Goal: Check status: Check status

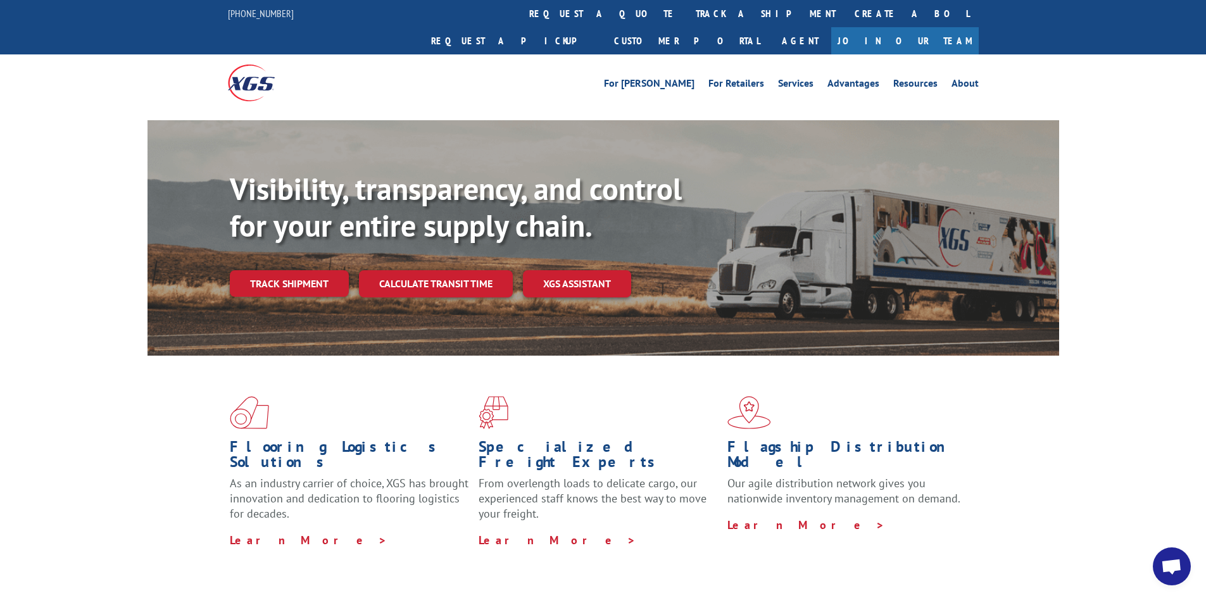
select select "bol"
click at [686, 9] on link "track a shipment" at bounding box center [765, 13] width 159 height 27
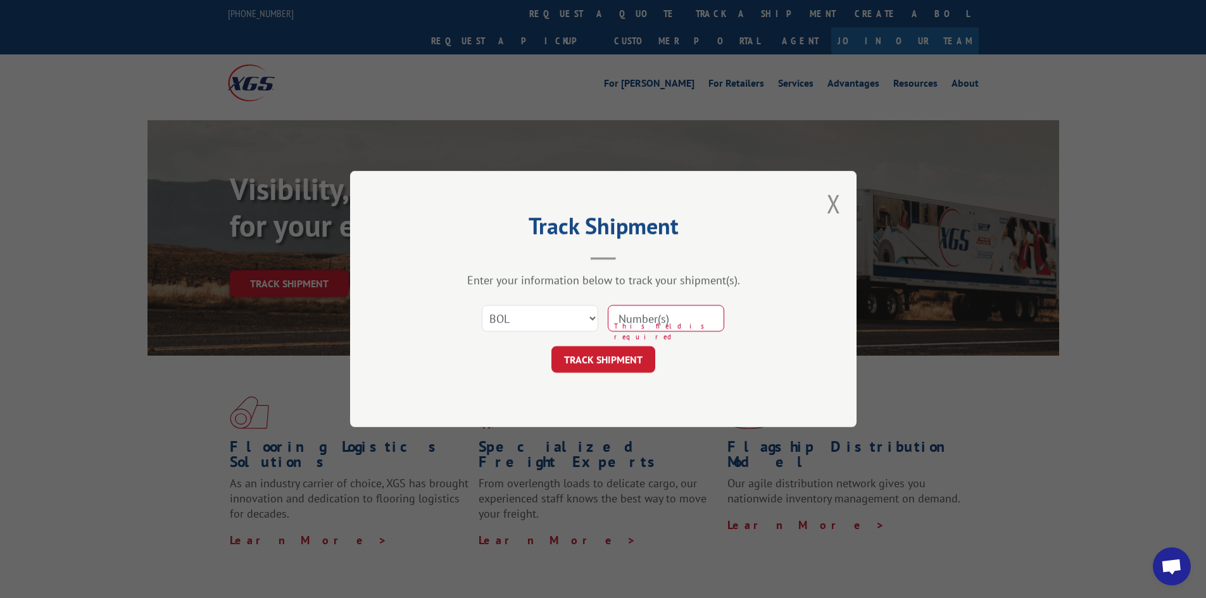
click at [652, 319] on input at bounding box center [666, 318] width 116 height 27
paste input "5530726"
type input "5530726"
click at [593, 362] on button "TRACK SHIPMENT" at bounding box center [603, 359] width 104 height 27
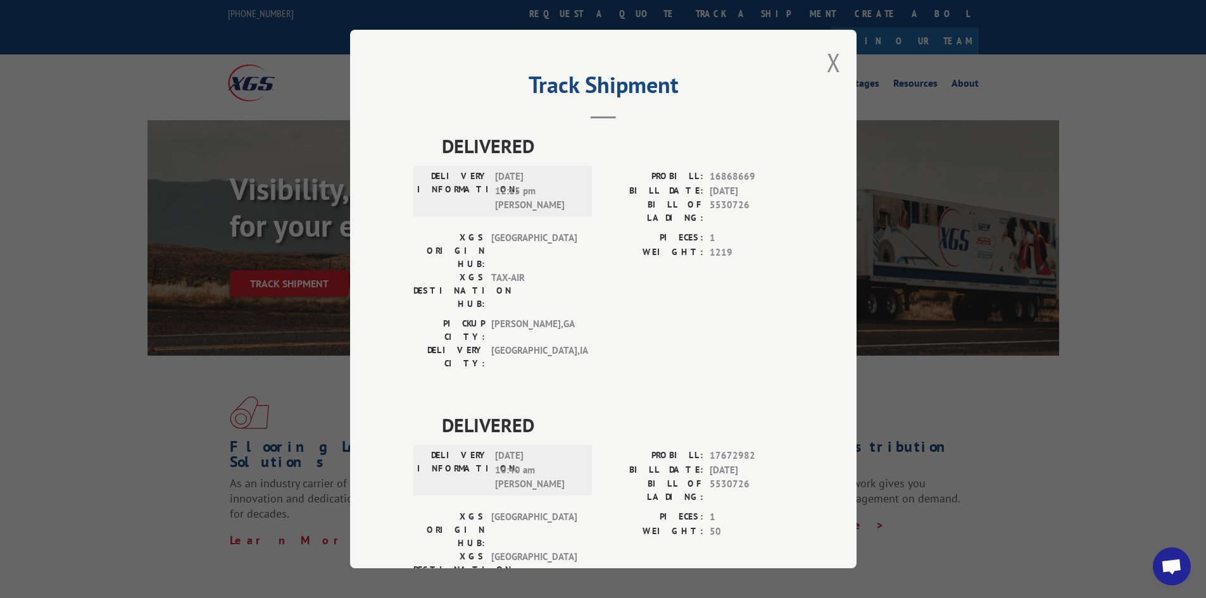
scroll to position [32, 0]
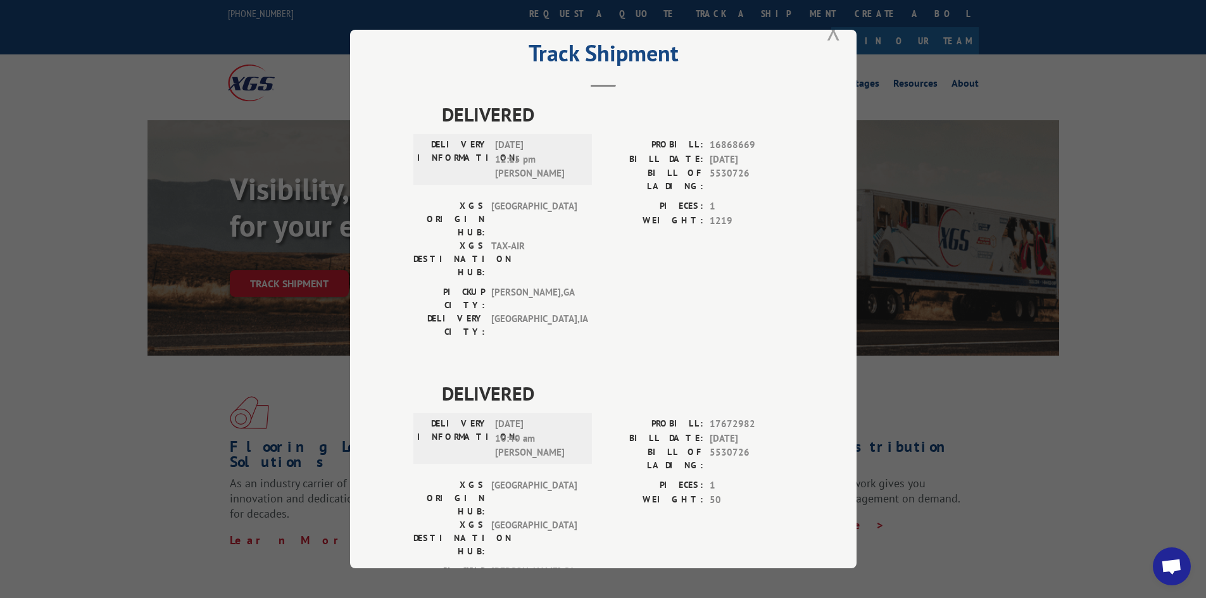
click at [827, 31] on button "Close modal" at bounding box center [834, 31] width 14 height 34
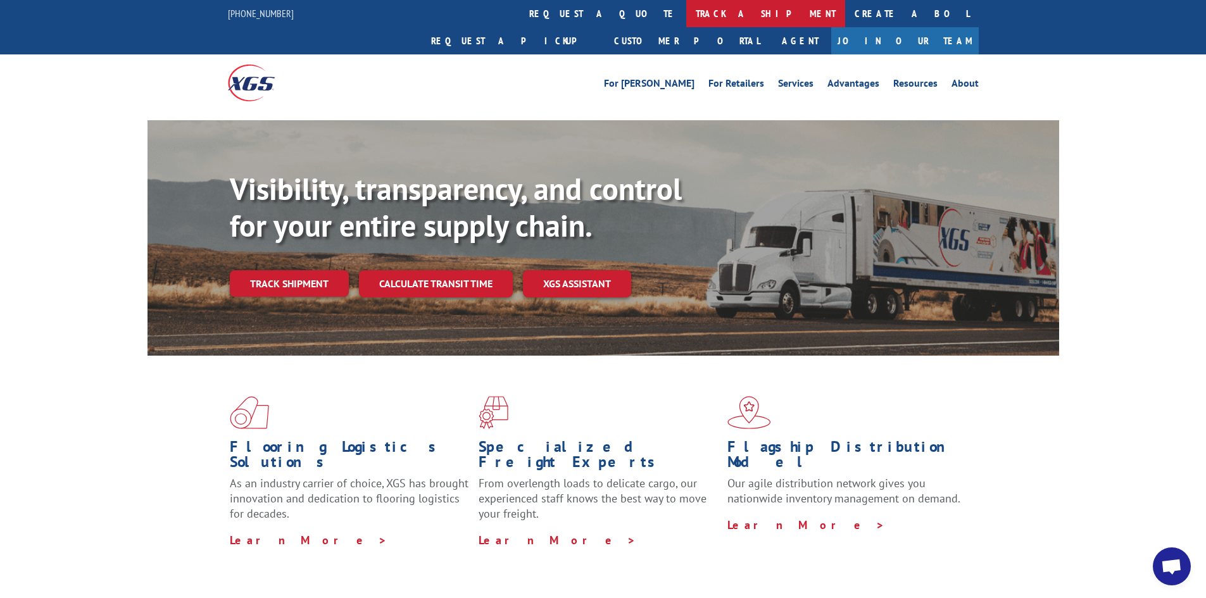
drag, startPoint x: 542, startPoint y: 15, endPoint x: 547, endPoint y: 34, distance: 20.3
click at [686, 15] on link "track a shipment" at bounding box center [765, 13] width 159 height 27
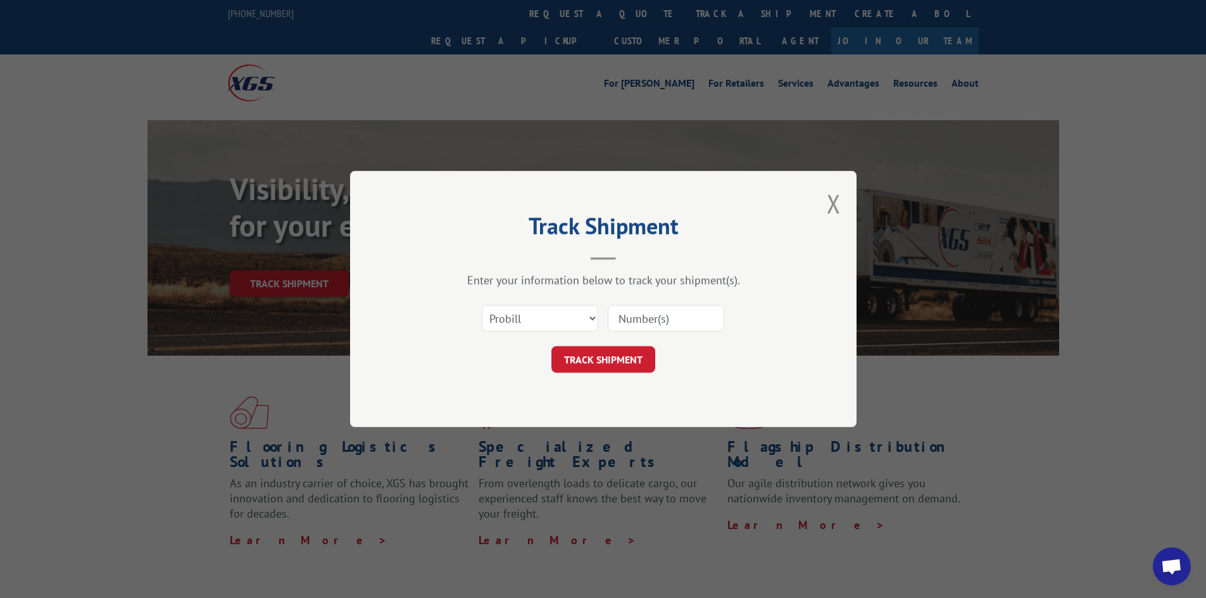
click at [639, 322] on input at bounding box center [666, 318] width 116 height 27
paste input "5530726"
type input "5530726"
click at [591, 318] on select "Select category... Probill BOL PO" at bounding box center [540, 318] width 116 height 27
select select "bol"
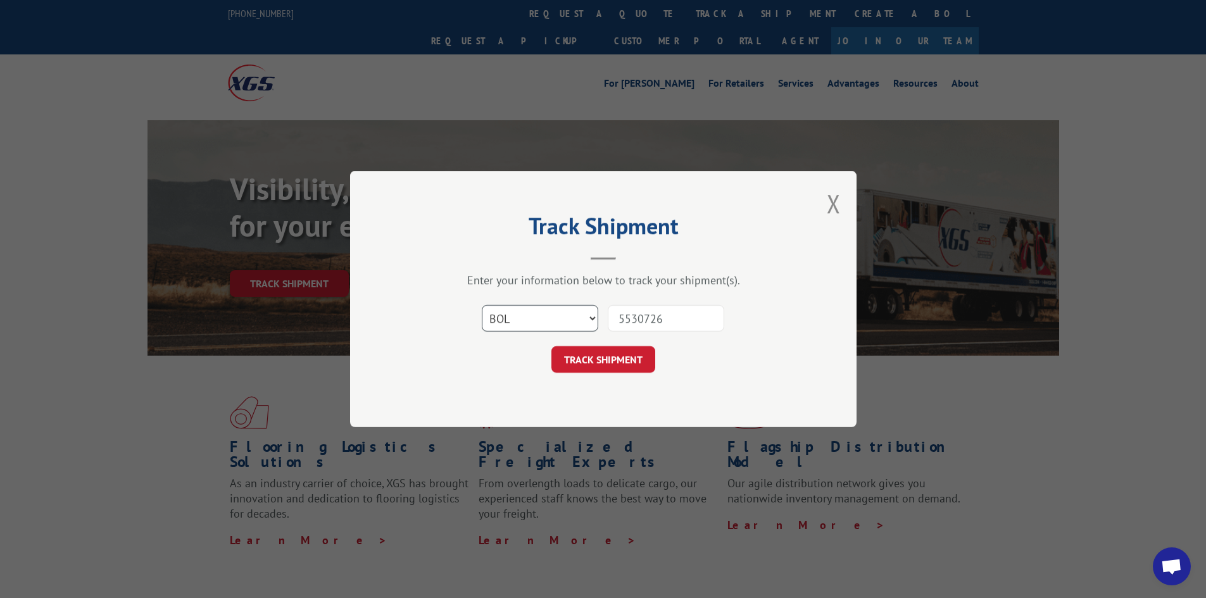
click at [482, 305] on select "Select category... Probill BOL PO" at bounding box center [540, 318] width 116 height 27
click at [598, 371] on button "TRACK SHIPMENT" at bounding box center [603, 359] width 104 height 27
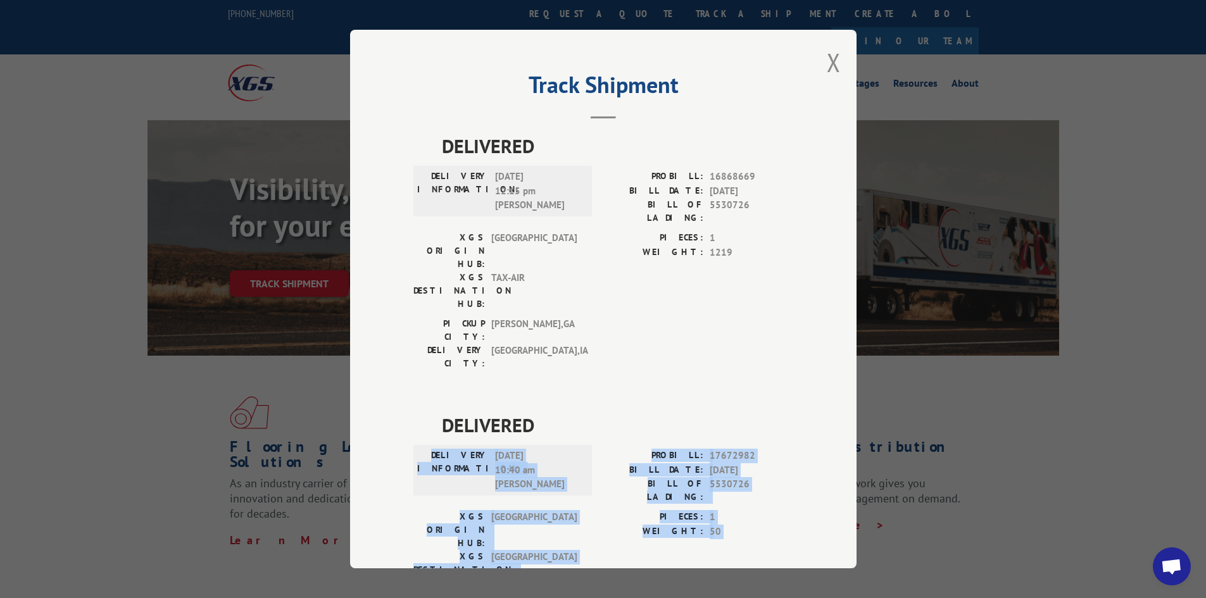
drag, startPoint x: 551, startPoint y: 498, endPoint x: 432, endPoint y: 381, distance: 167.4
click at [432, 411] on div "DELIVERED DELIVERY INFORMATION: [DATE] 10:40 am [PERSON_NAME] PROBILL: 17672982…" at bounding box center [603, 533] width 380 height 245
copy div "DELIVERY INFORMATION: [DATE] 10:40 am [PERSON_NAME] PROBILL: 17672982 BILL DATE…"
click at [827, 51] on button "Close modal" at bounding box center [834, 63] width 14 height 34
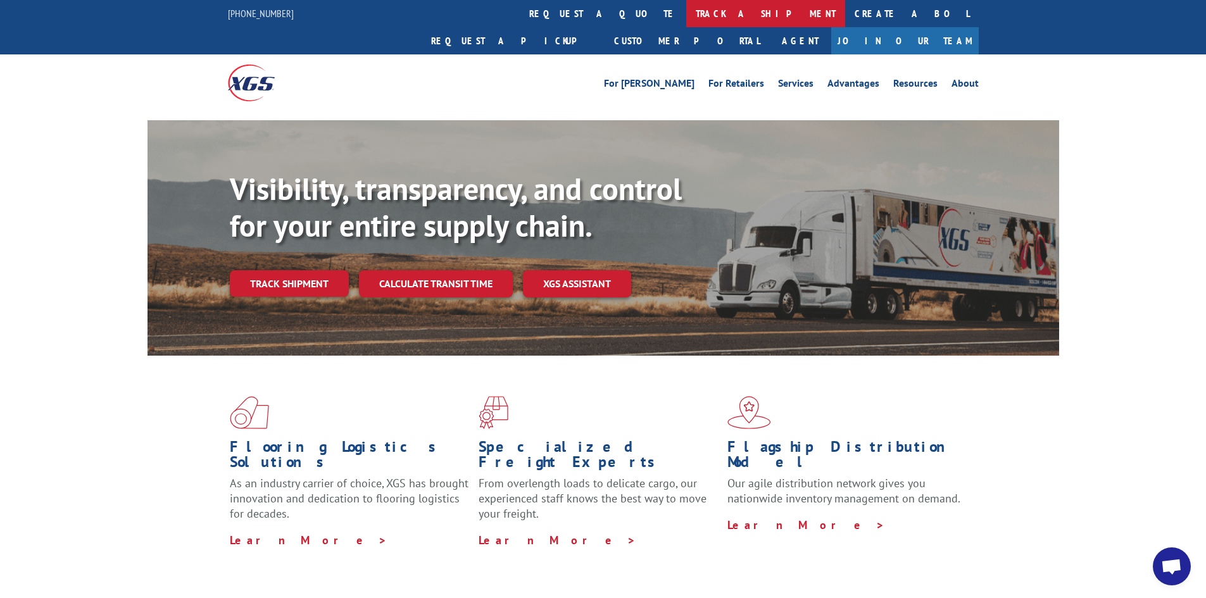
click at [686, 11] on link "track a shipment" at bounding box center [765, 13] width 159 height 27
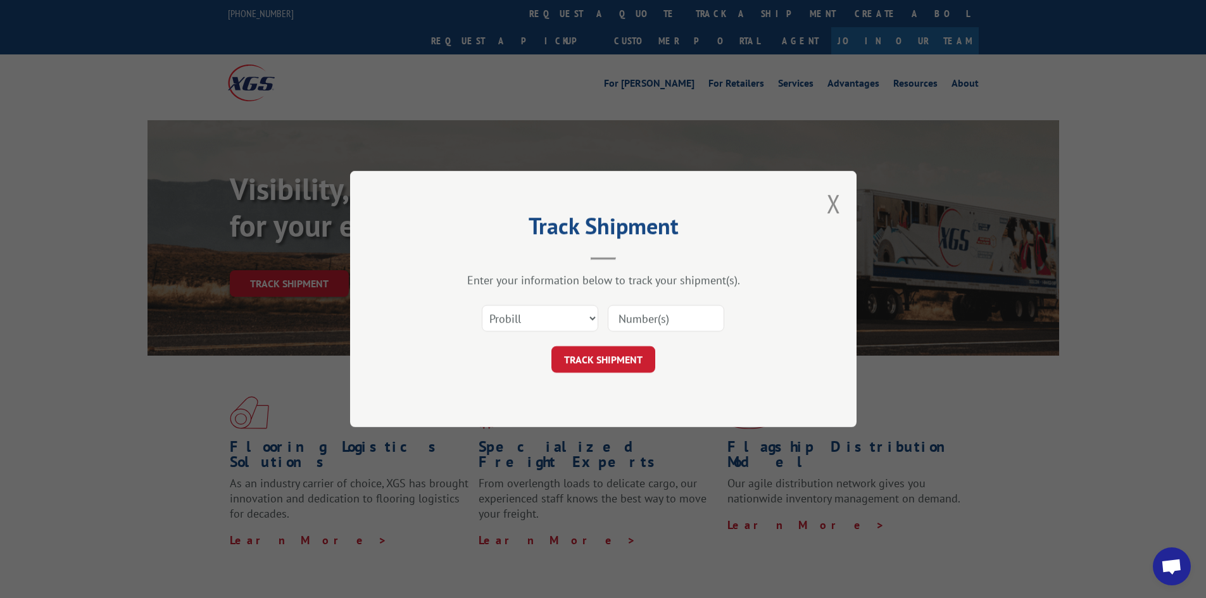
click at [637, 312] on input at bounding box center [666, 318] width 116 height 27
paste input "7067418"
type input "7067418"
click at [588, 313] on select "Select category... Probill BOL PO" at bounding box center [540, 318] width 116 height 27
select select "bol"
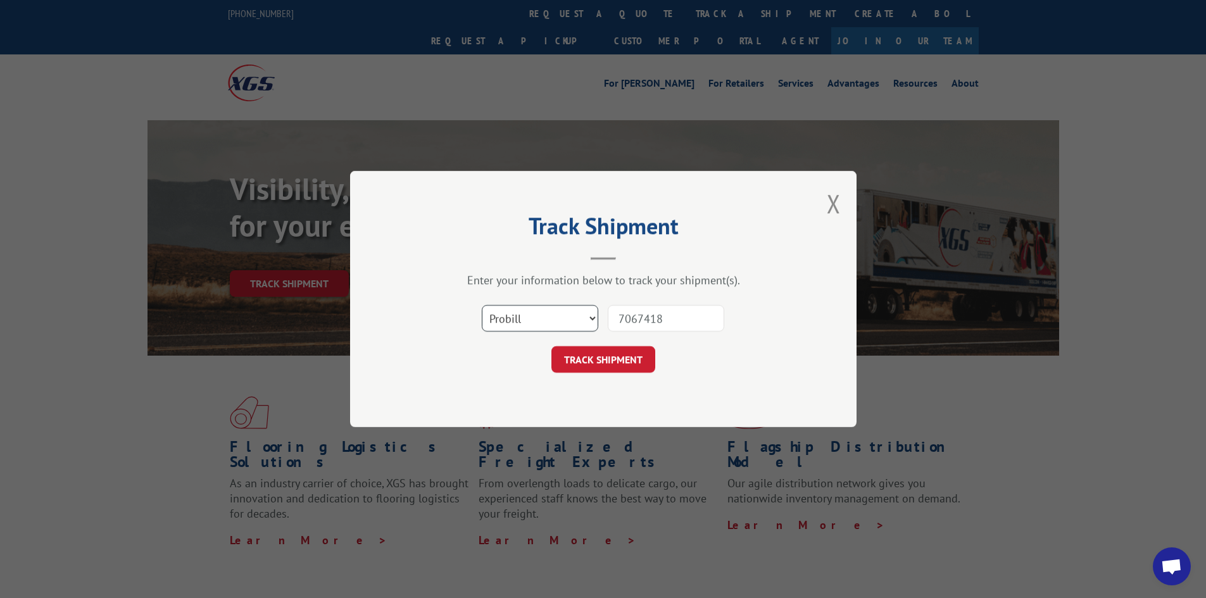
click at [482, 305] on select "Select category... Probill BOL PO" at bounding box center [540, 318] width 116 height 27
click at [611, 367] on button "TRACK SHIPMENT" at bounding box center [603, 359] width 104 height 27
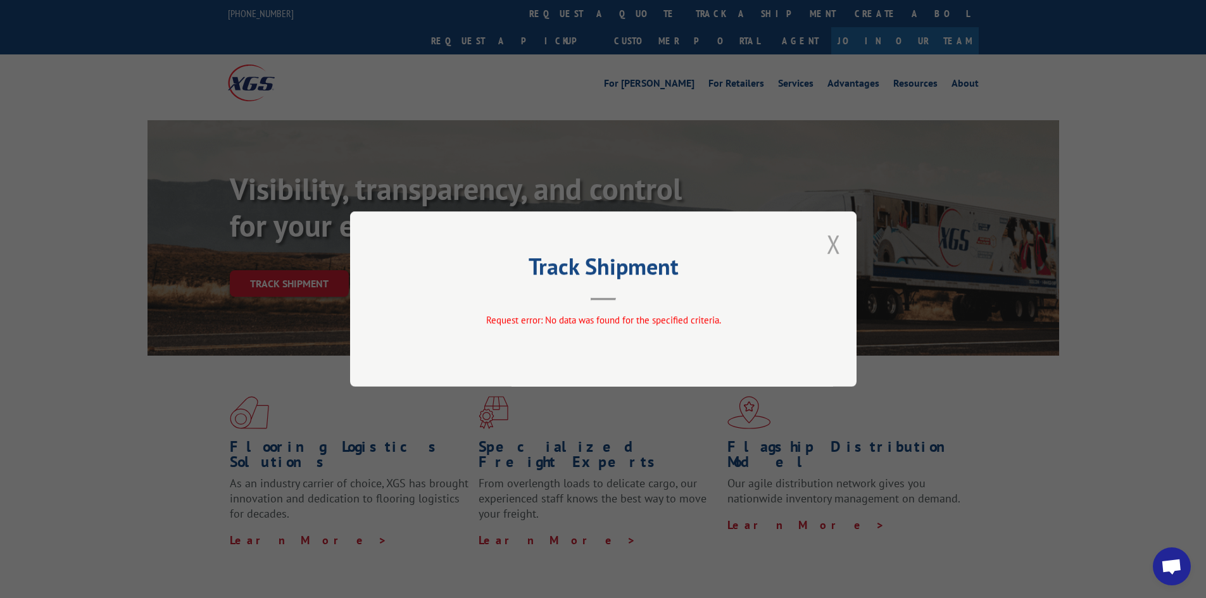
click at [840, 234] on button "Close modal" at bounding box center [834, 244] width 14 height 34
